Goal: Check status: Check status

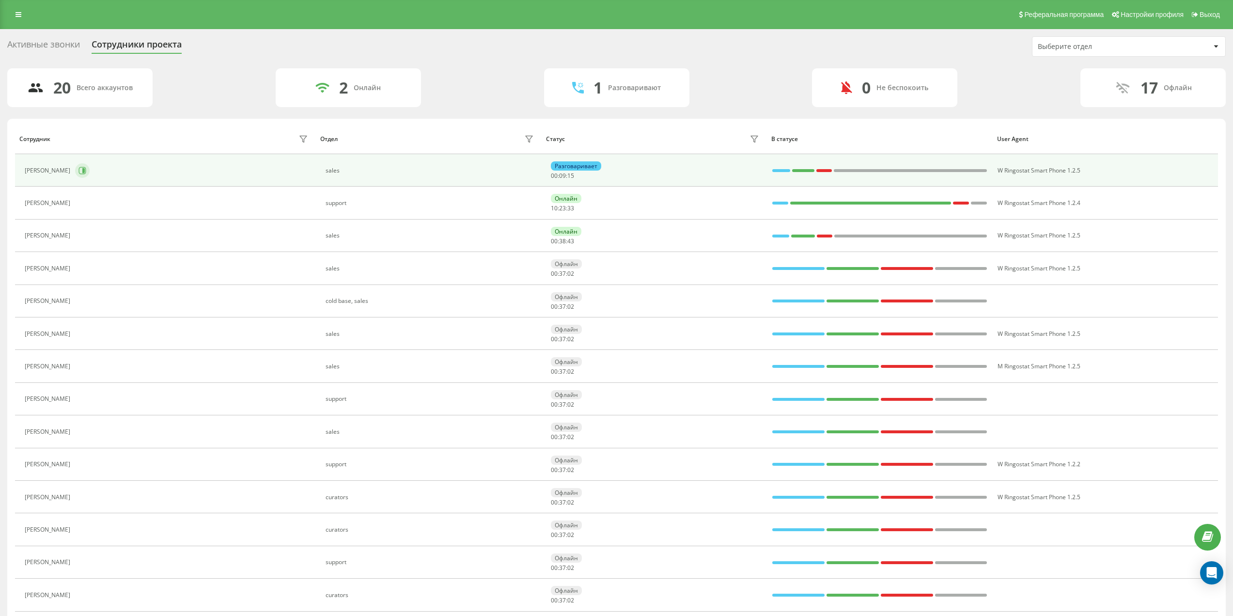
click at [83, 169] on icon at bounding box center [82, 171] width 8 height 8
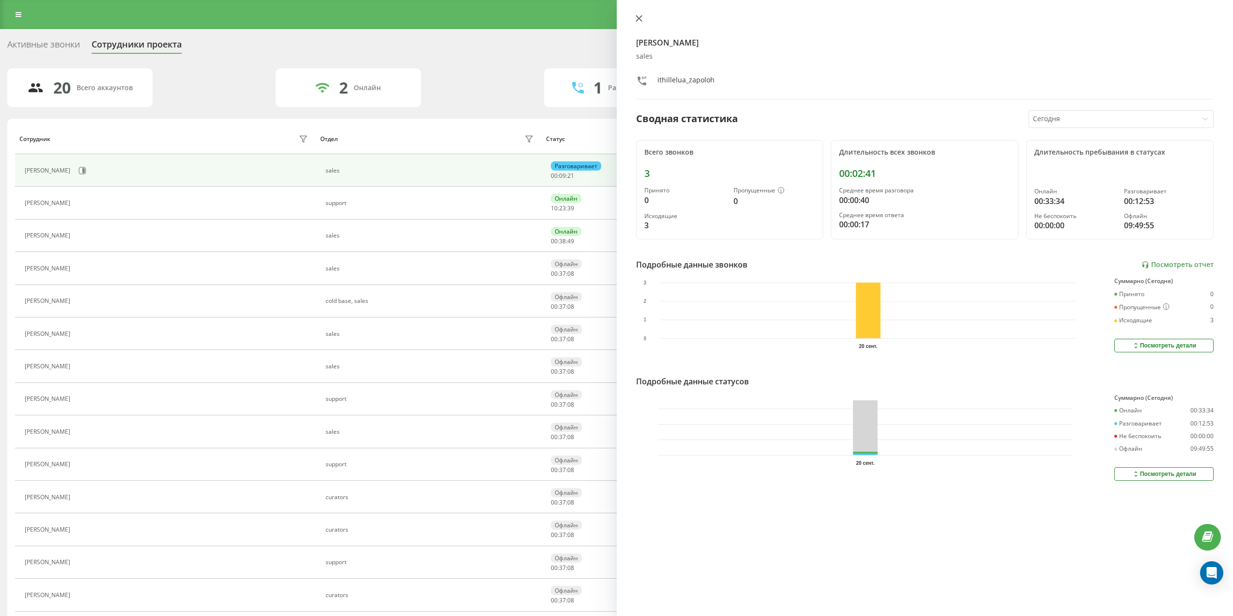
click at [637, 16] on icon at bounding box center [639, 18] width 7 height 7
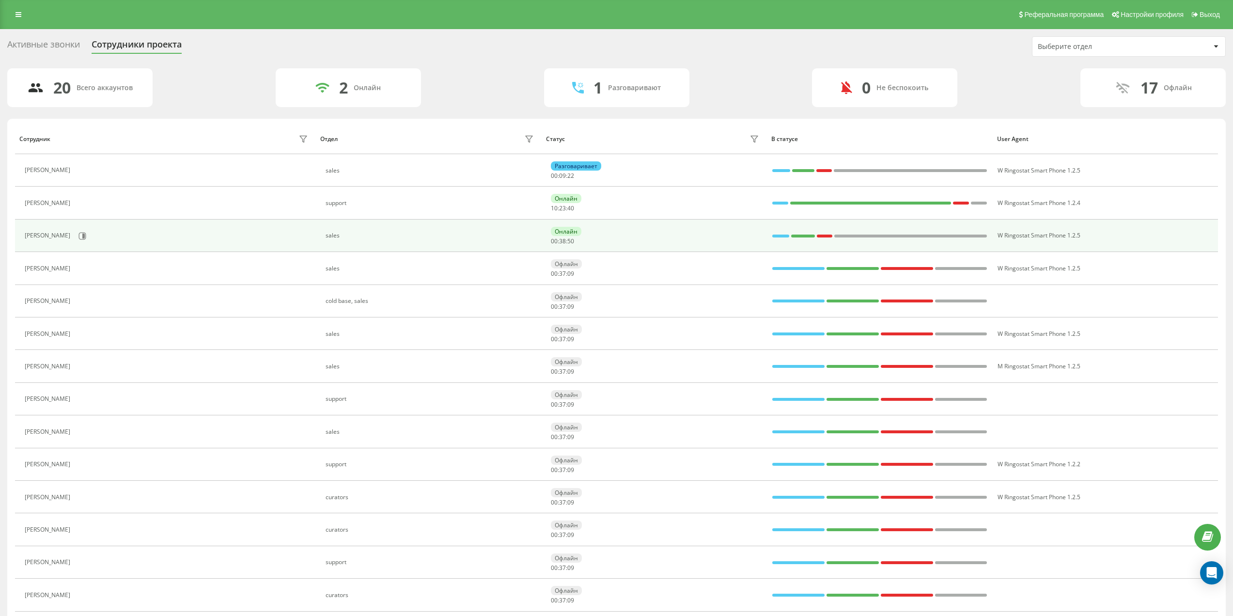
click at [83, 233] on div "[PERSON_NAME]" at bounding box center [168, 236] width 286 height 16
click at [78, 236] on button at bounding box center [82, 236] width 15 height 15
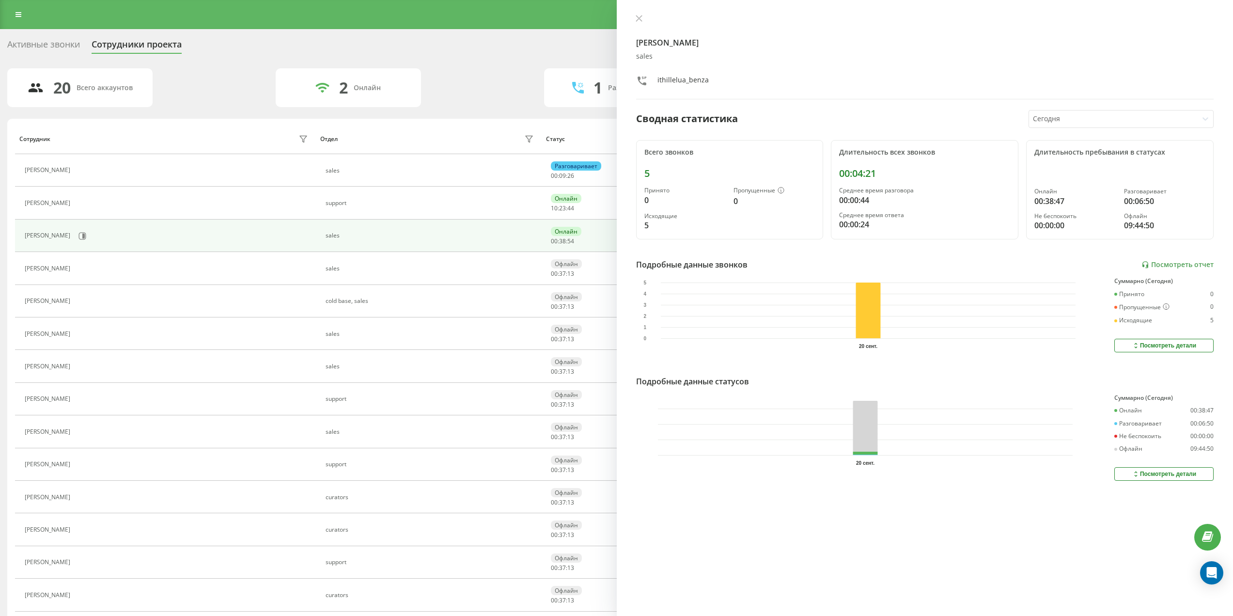
click at [641, 20] on icon at bounding box center [639, 18] width 7 height 7
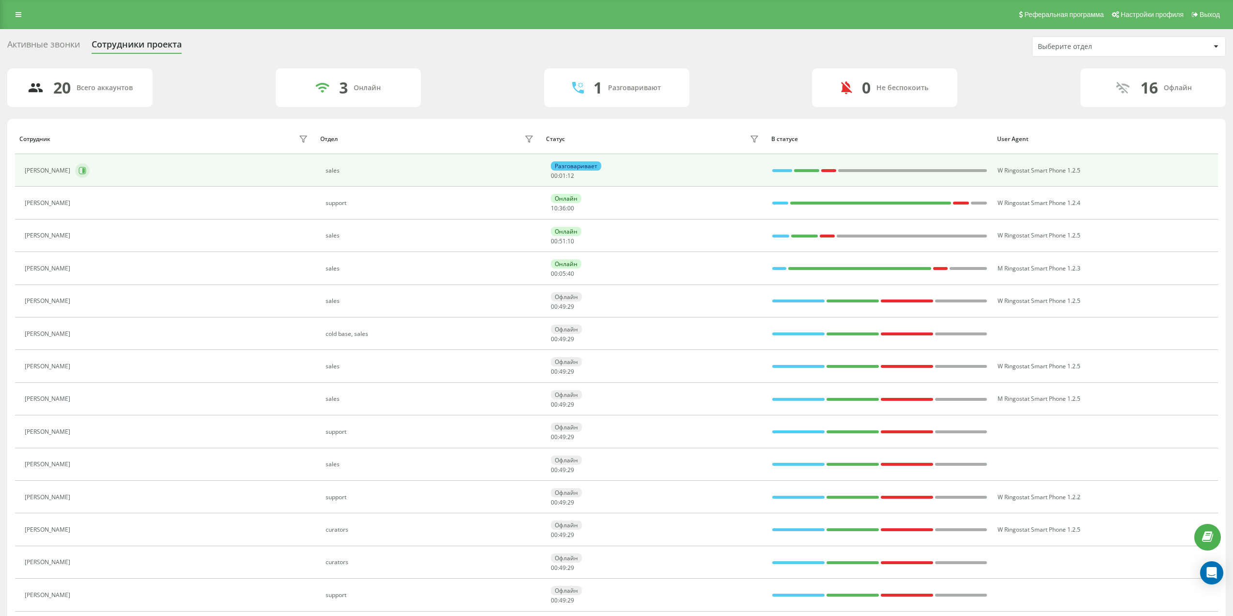
click at [83, 169] on icon at bounding box center [82, 171] width 8 height 8
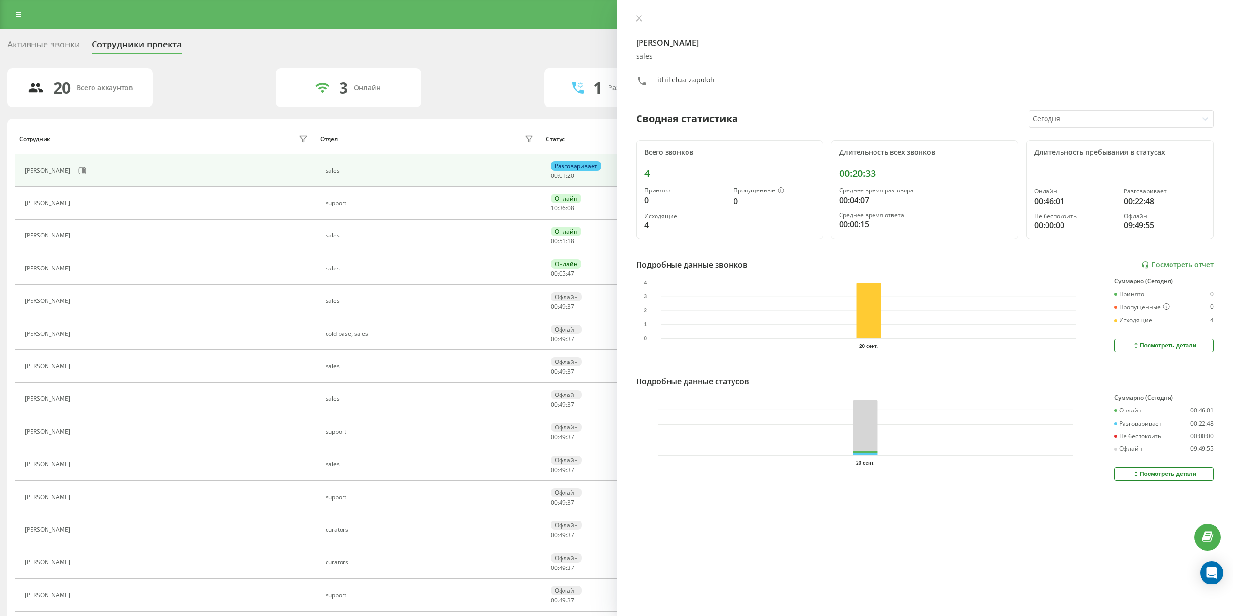
click at [644, 24] on div "[PERSON_NAME] sales ithillelua_zapoloh" at bounding box center [925, 57] width 578 height 85
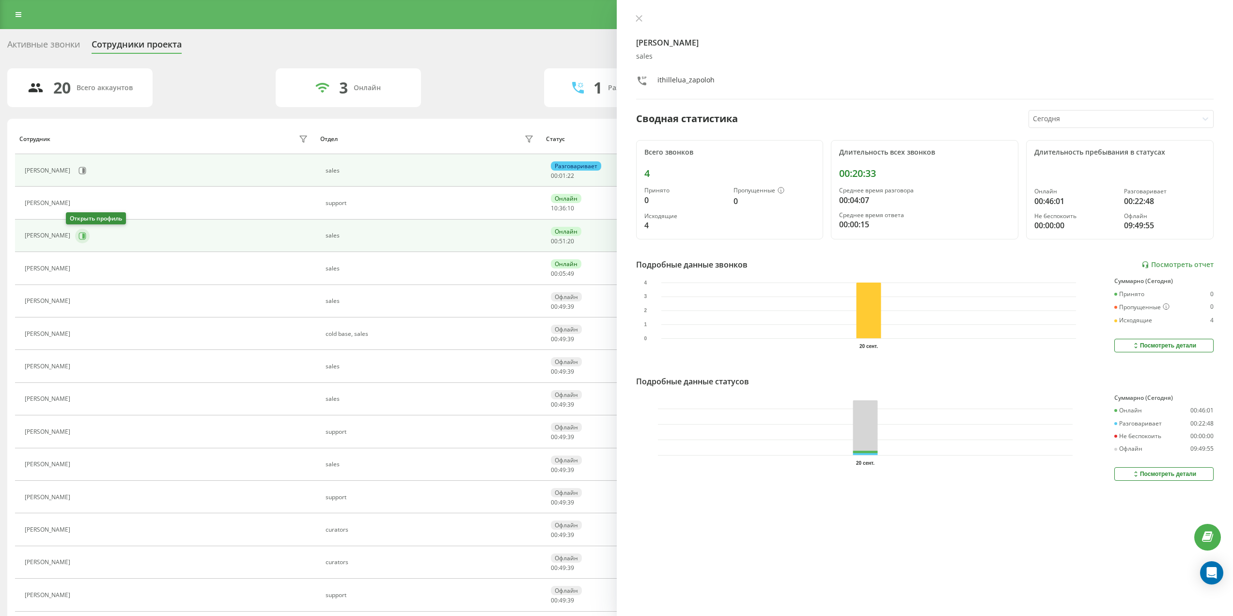
click at [75, 241] on button at bounding box center [82, 236] width 15 height 15
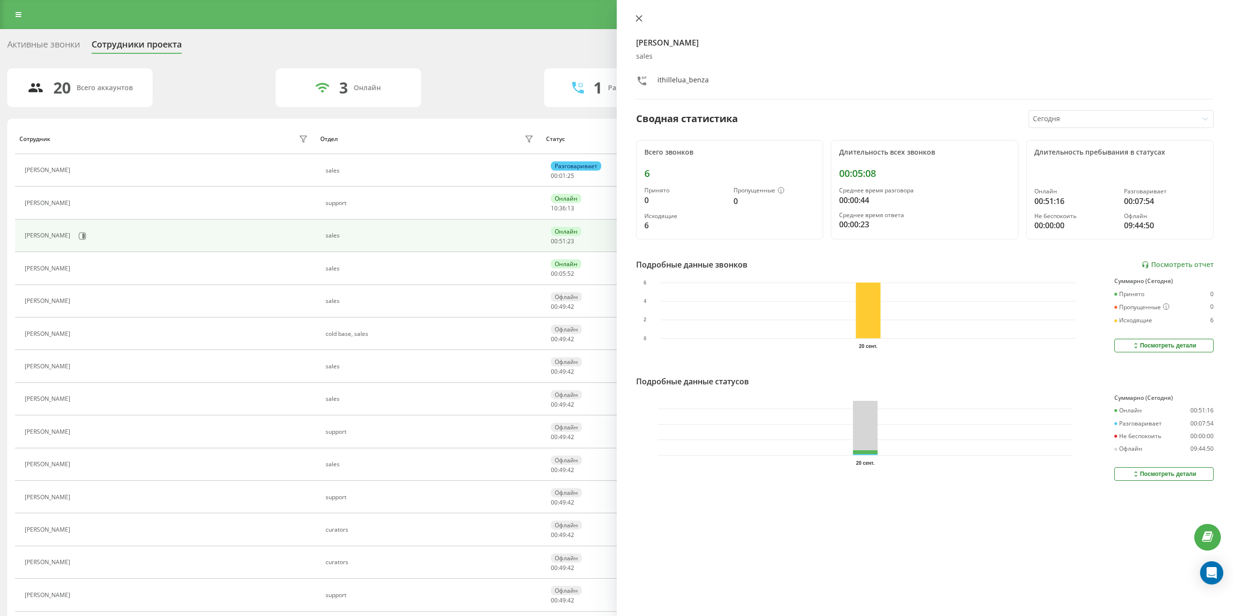
click at [637, 23] on button at bounding box center [639, 19] width 13 height 9
